Goal: Find specific page/section: Find specific page/section

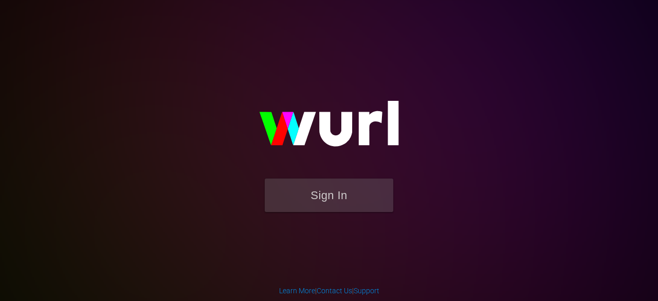
click at [321, 196] on button "Sign In" at bounding box center [329, 194] width 129 height 33
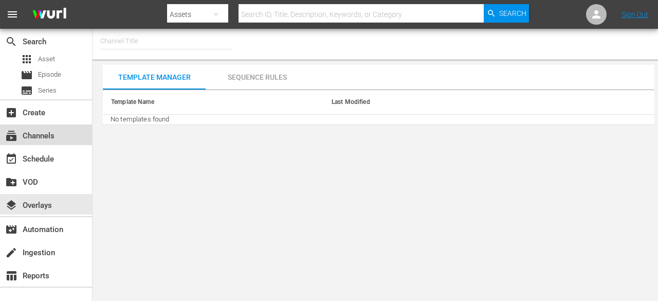
click at [32, 134] on div "subscriptions Channels" at bounding box center [29, 134] width 58 height 9
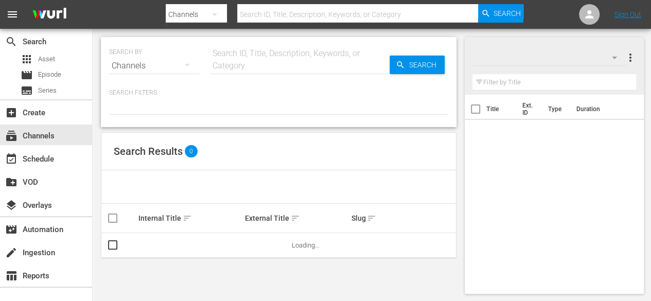
click at [191, 175] on div at bounding box center [278, 186] width 354 height 33
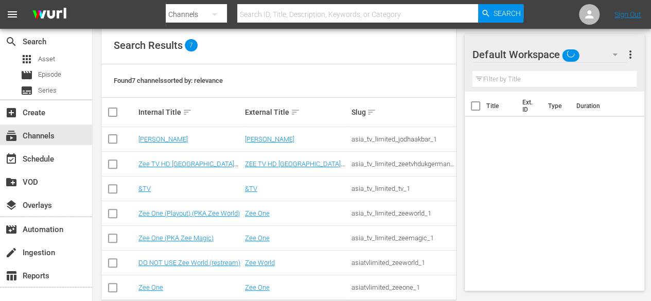
scroll to position [108, 0]
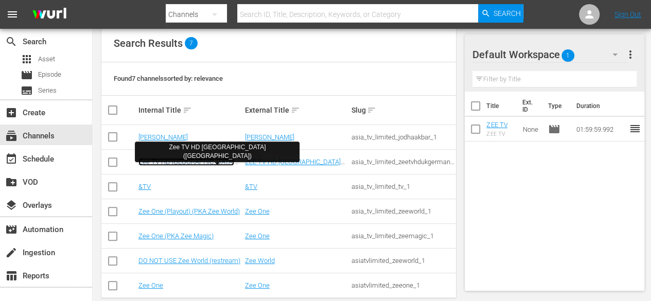
click at [177, 165] on link "Zee TV HD [GEOGRAPHIC_DATA] ([GEOGRAPHIC_DATA])" at bounding box center [186, 165] width 96 height 15
